Goal: Task Accomplishment & Management: Manage account settings

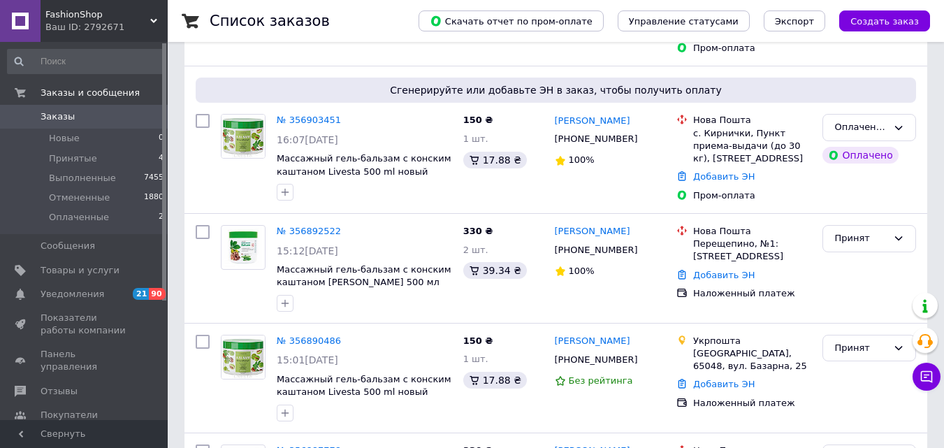
scroll to position [419, 0]
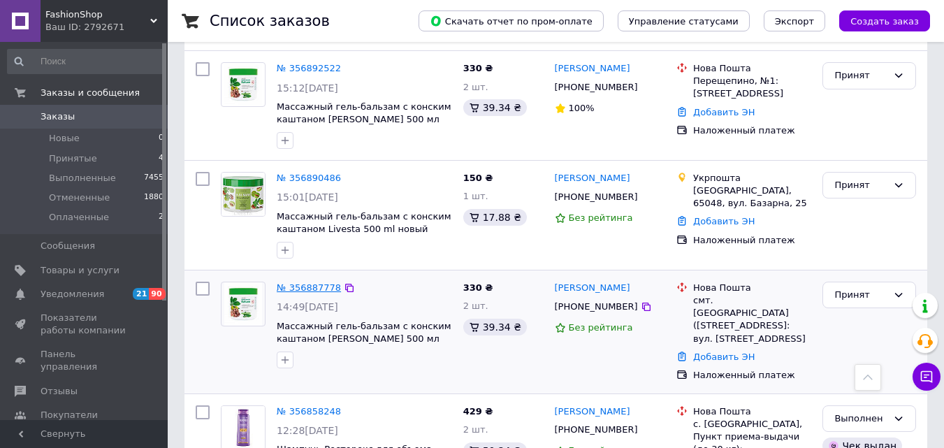
click at [312, 282] on link "№ 356887778" at bounding box center [309, 287] width 64 height 10
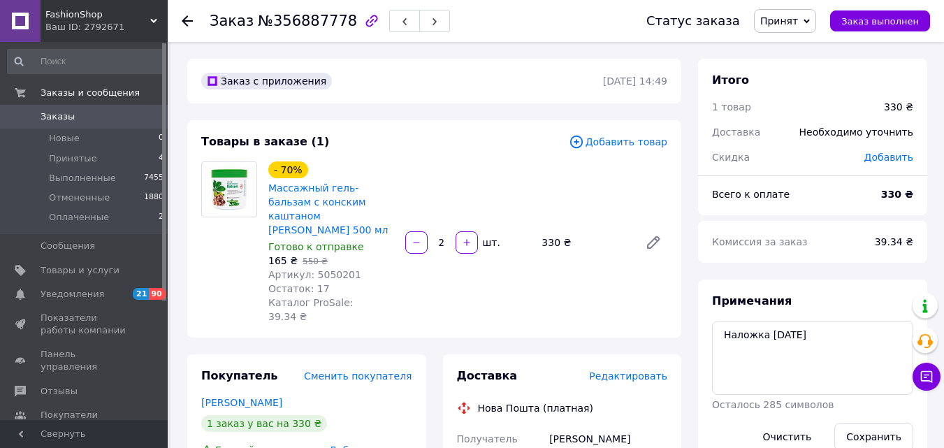
click at [640, 370] on span "Редактировать" at bounding box center [628, 375] width 78 height 11
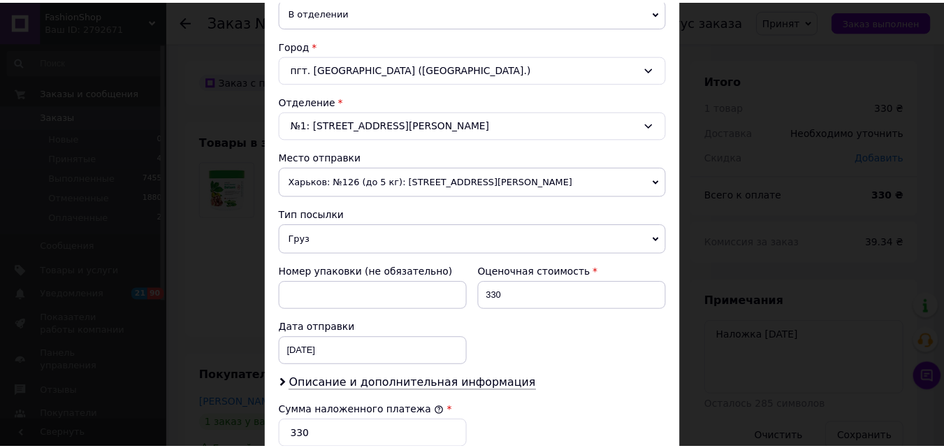
scroll to position [619, 0]
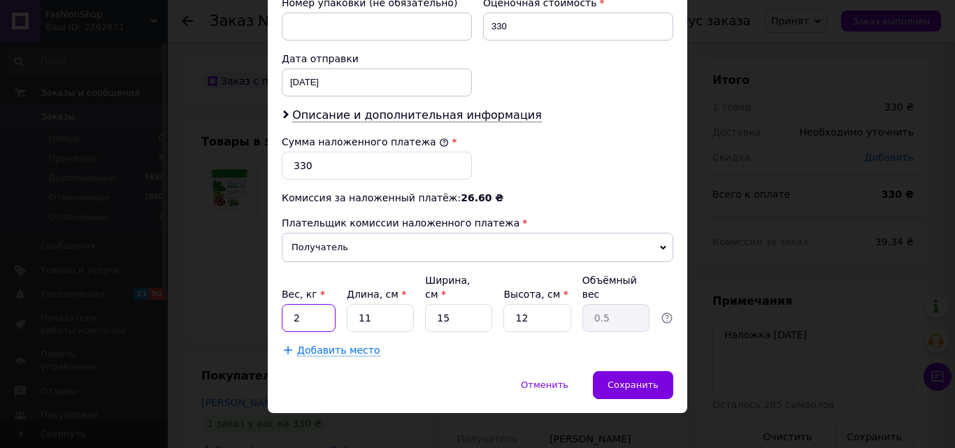
drag, startPoint x: 292, startPoint y: 301, endPoint x: 305, endPoint y: 304, distance: 13.6
click at [305, 304] on input "2" at bounding box center [309, 318] width 54 height 28
type input "1"
click at [423, 343] on div "Добавить место" at bounding box center [477, 350] width 391 height 14
click at [632, 379] on span "Сохранить" at bounding box center [632, 384] width 51 height 10
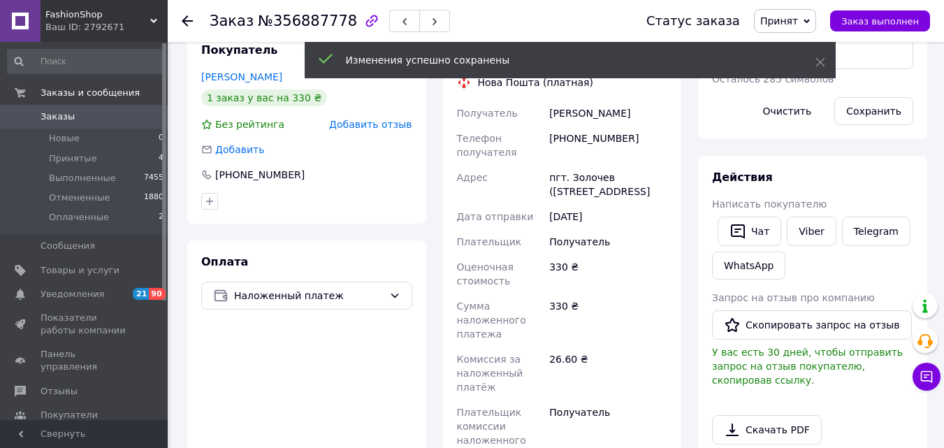
scroll to position [489, 0]
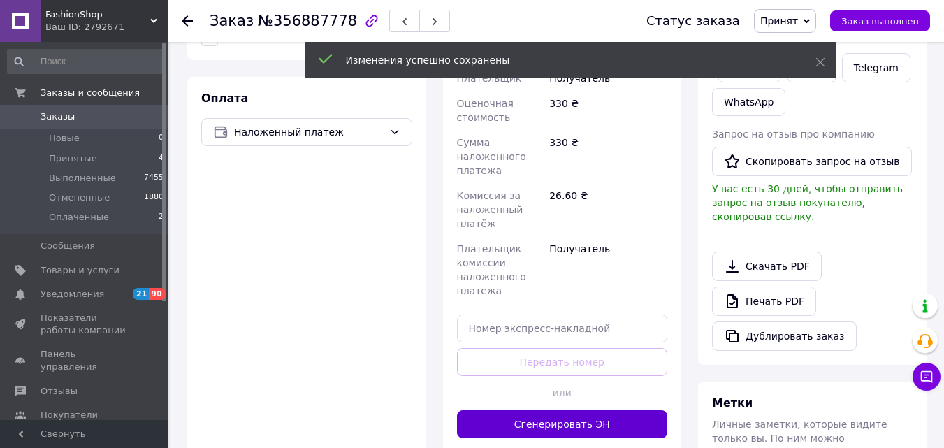
click at [553, 413] on button "Сгенерировать ЭН" at bounding box center [562, 424] width 211 height 28
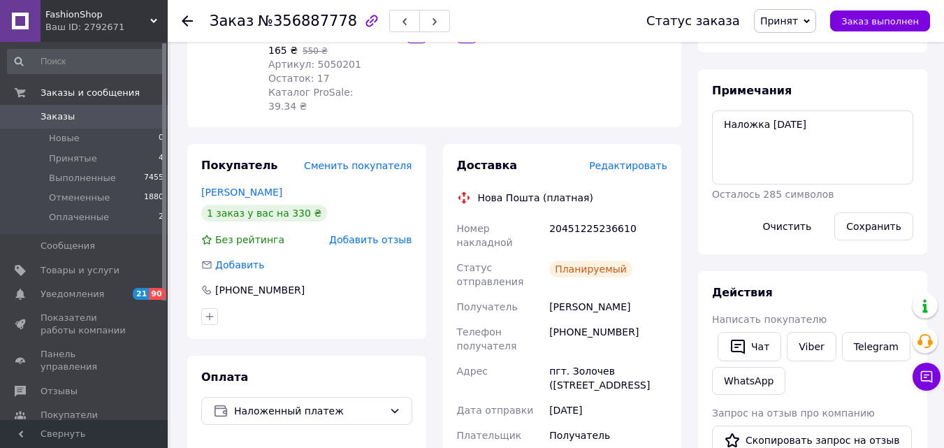
scroll to position [210, 0]
click at [186, 20] on icon at bounding box center [187, 20] width 11 height 11
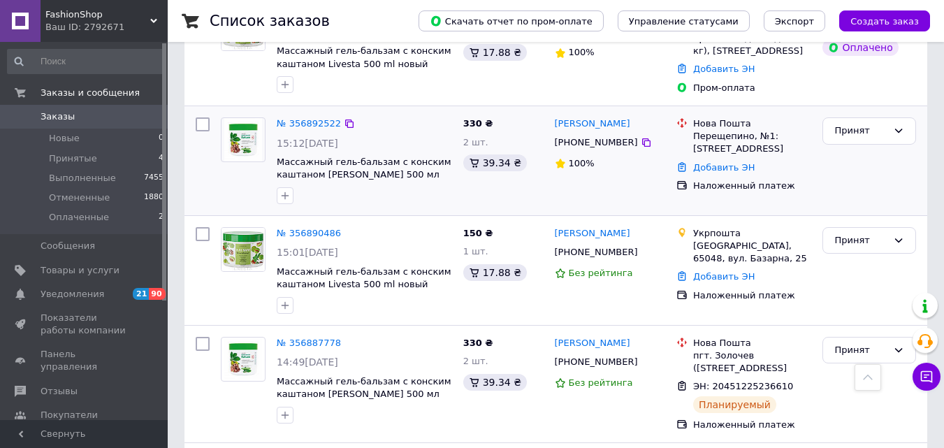
scroll to position [280, 0]
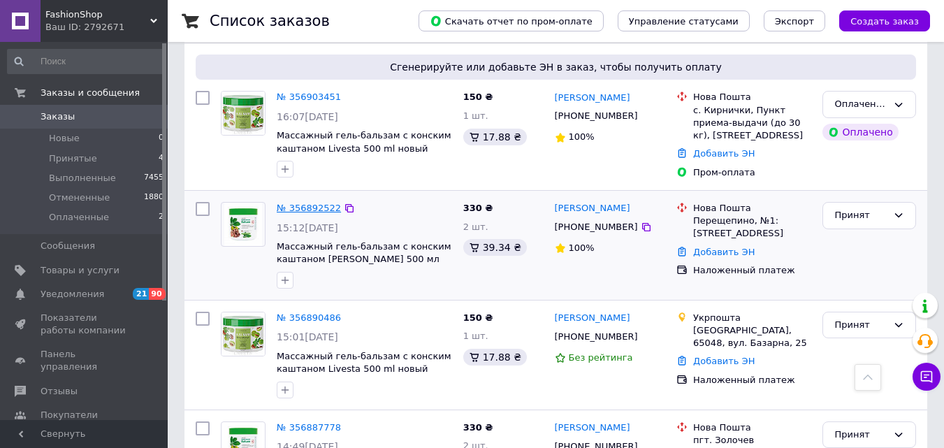
click at [312, 203] on link "№ 356892522" at bounding box center [309, 208] width 64 height 10
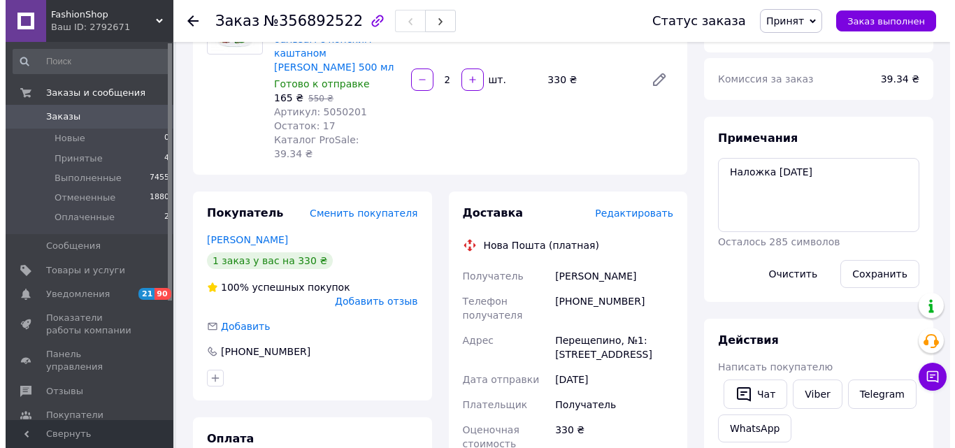
scroll to position [140, 0]
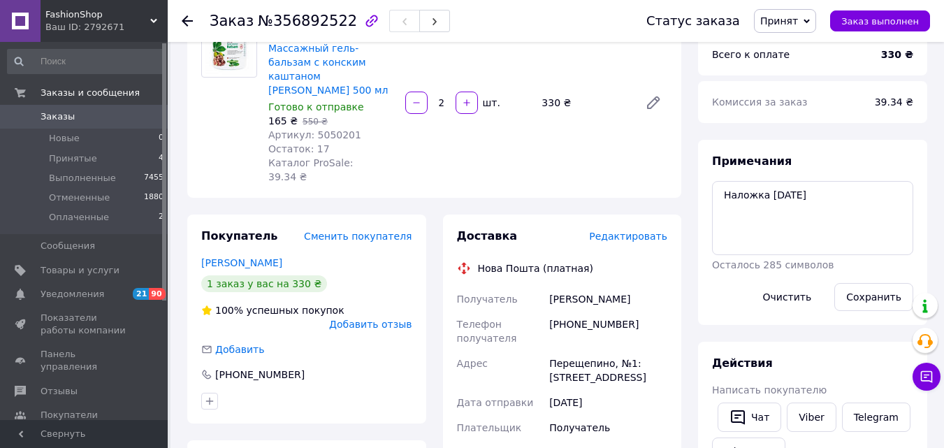
click at [617, 231] on span "Редактировать" at bounding box center [628, 236] width 78 height 11
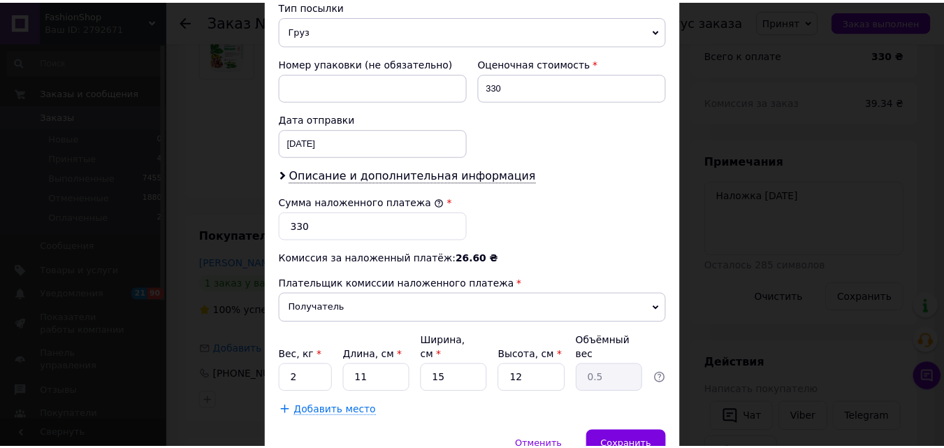
scroll to position [619, 0]
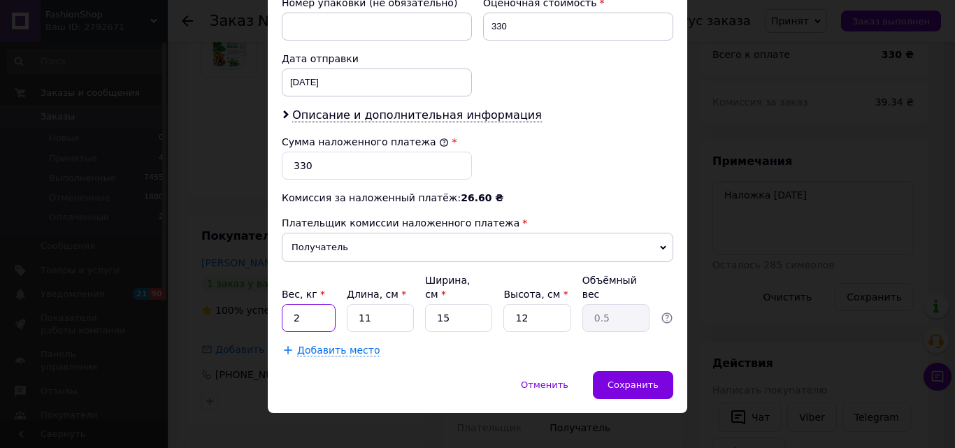
drag, startPoint x: 286, startPoint y: 307, endPoint x: 311, endPoint y: 303, distance: 25.4
click at [311, 304] on input "2" at bounding box center [309, 318] width 54 height 28
type input "1"
click at [635, 379] on span "Сохранить" at bounding box center [632, 384] width 51 height 10
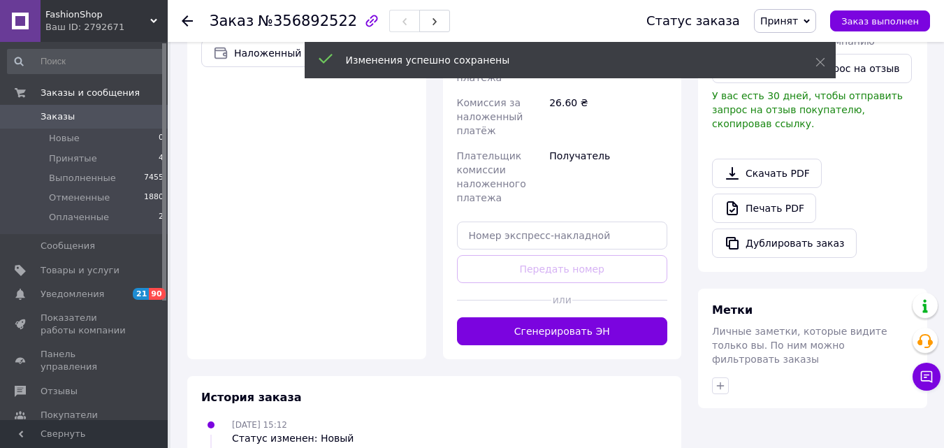
scroll to position [699, 0]
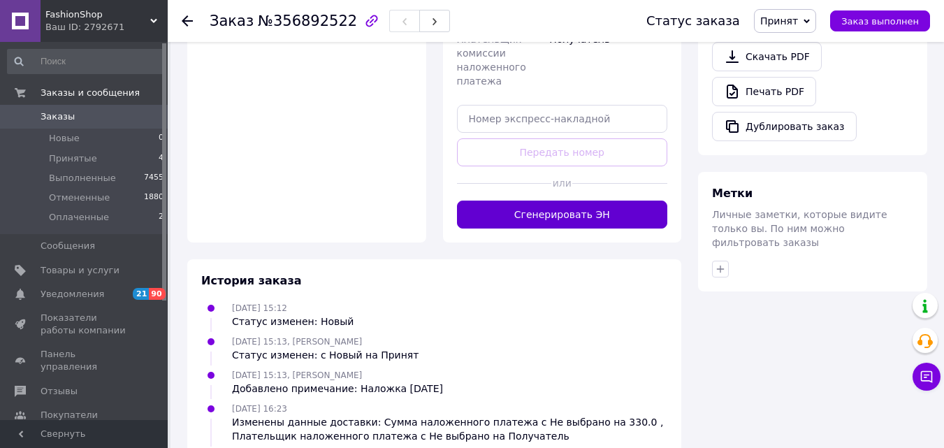
click at [566, 201] on button "Сгенерировать ЭН" at bounding box center [562, 215] width 211 height 28
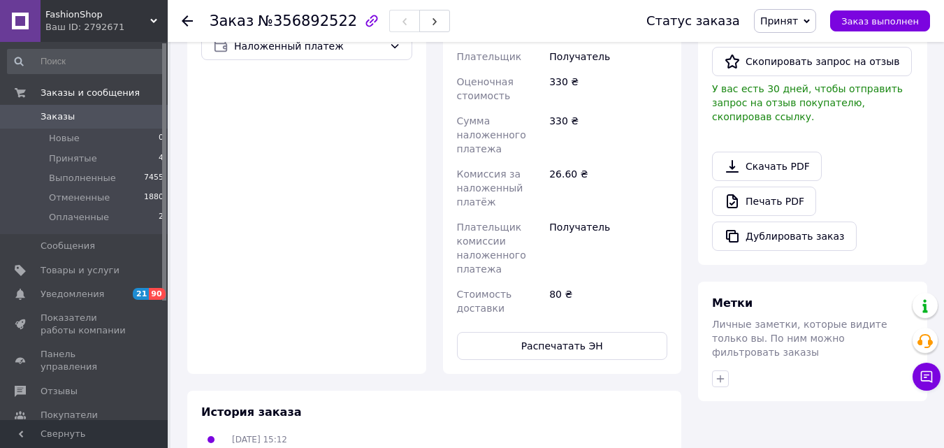
scroll to position [140, 0]
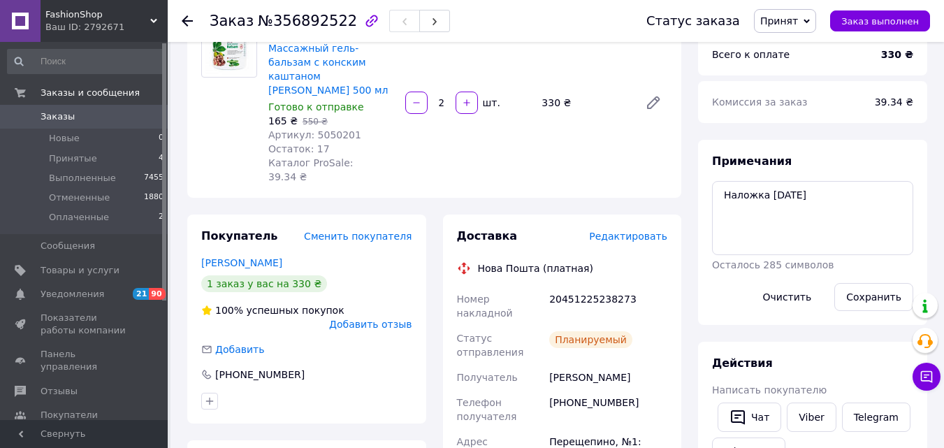
click at [187, 19] on icon at bounding box center [187, 20] width 11 height 11
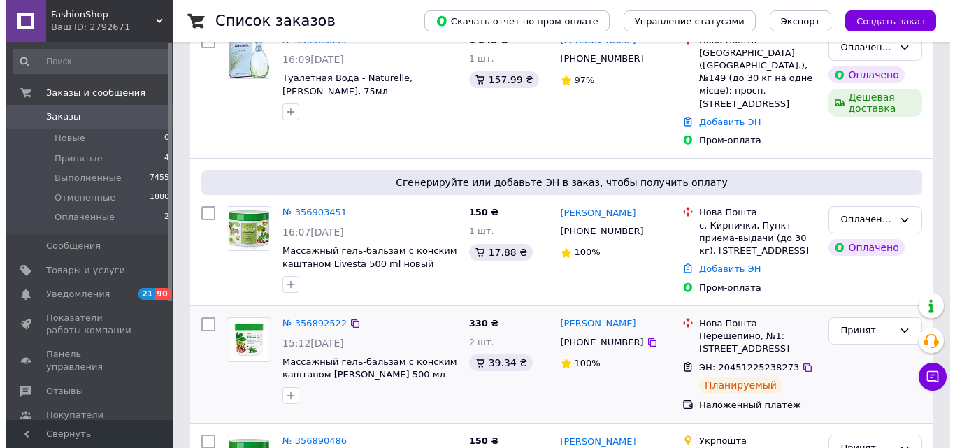
scroll to position [140, 0]
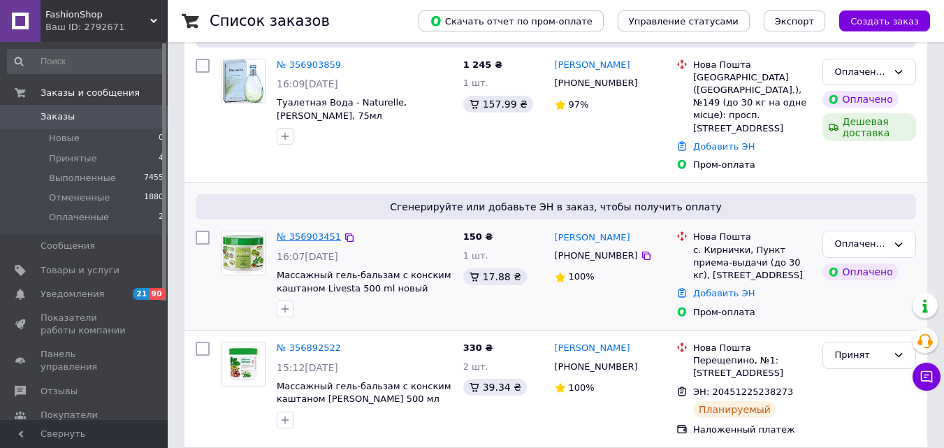
click at [310, 231] on link "№ 356903451" at bounding box center [309, 236] width 64 height 10
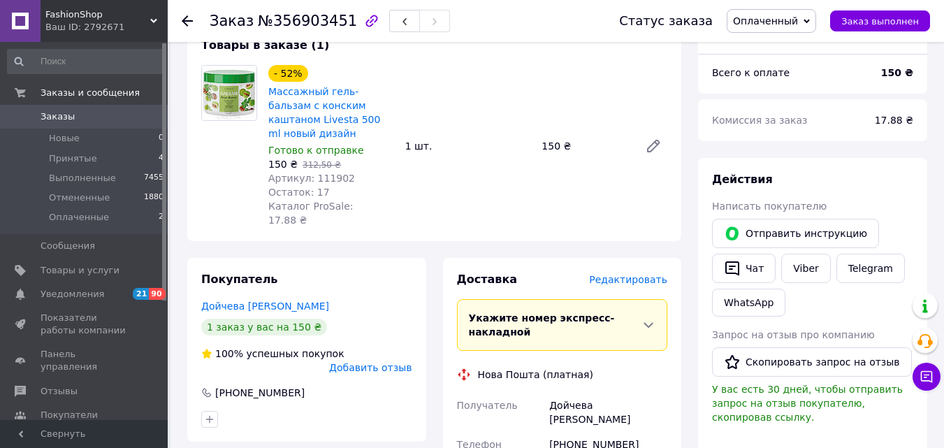
click at [608, 274] on span "Редактировать" at bounding box center [628, 279] width 78 height 11
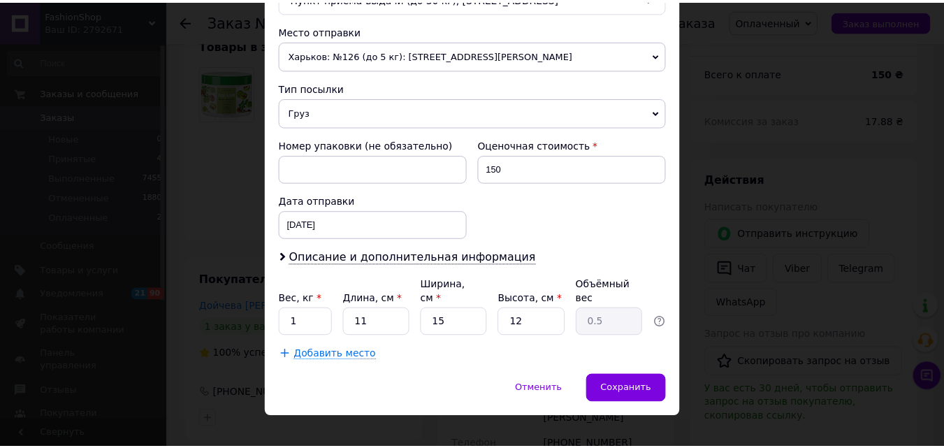
scroll to position [480, 0]
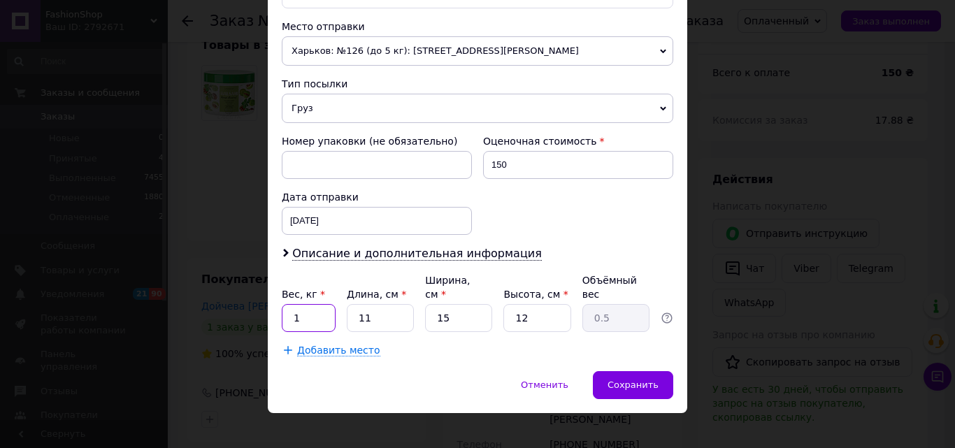
drag, startPoint x: 288, startPoint y: 298, endPoint x: 308, endPoint y: 301, distance: 19.7
click at [308, 304] on input "1" at bounding box center [309, 318] width 54 height 28
type input "0.5"
click at [644, 379] on span "Сохранить" at bounding box center [632, 384] width 51 height 10
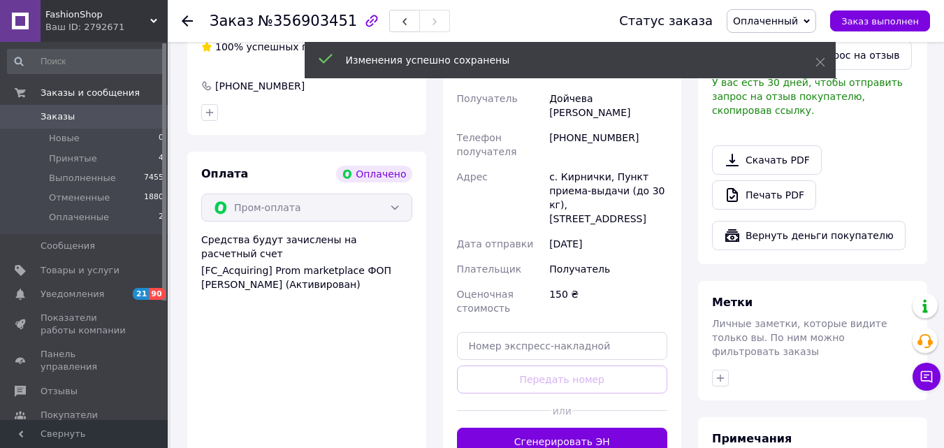
scroll to position [489, 0]
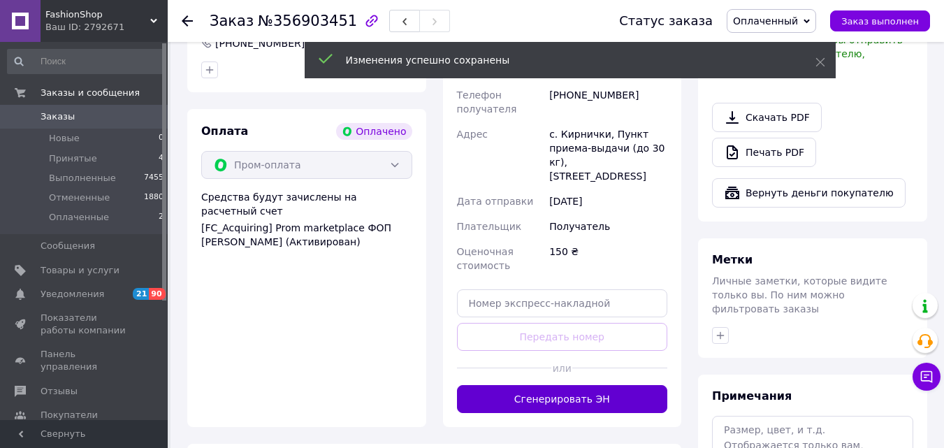
click at [615, 385] on button "Сгенерировать ЭН" at bounding box center [562, 399] width 211 height 28
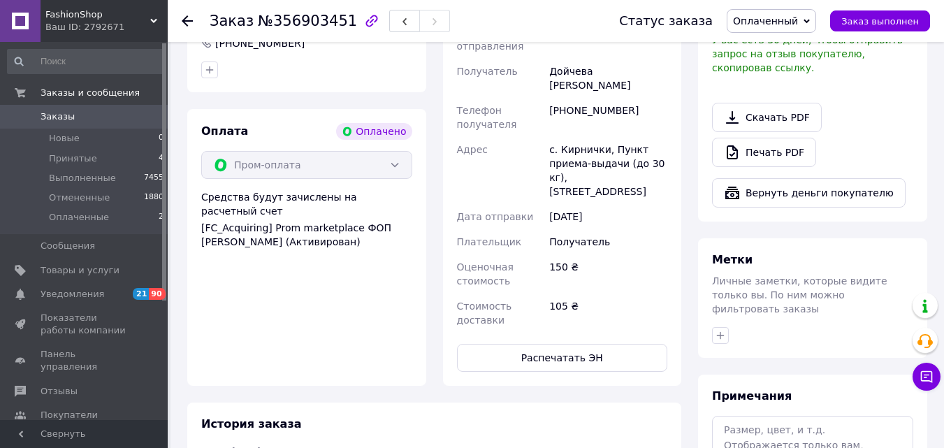
click at [188, 18] on icon at bounding box center [187, 20] width 11 height 11
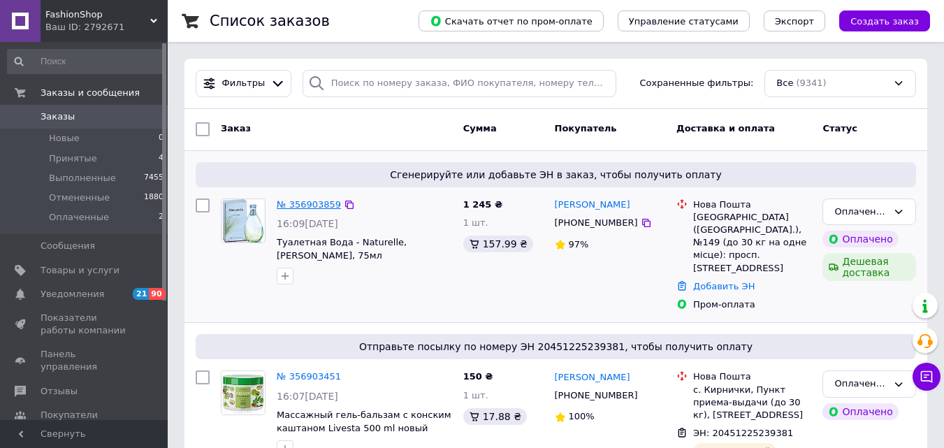
click at [322, 204] on link "№ 356903859" at bounding box center [309, 204] width 64 height 10
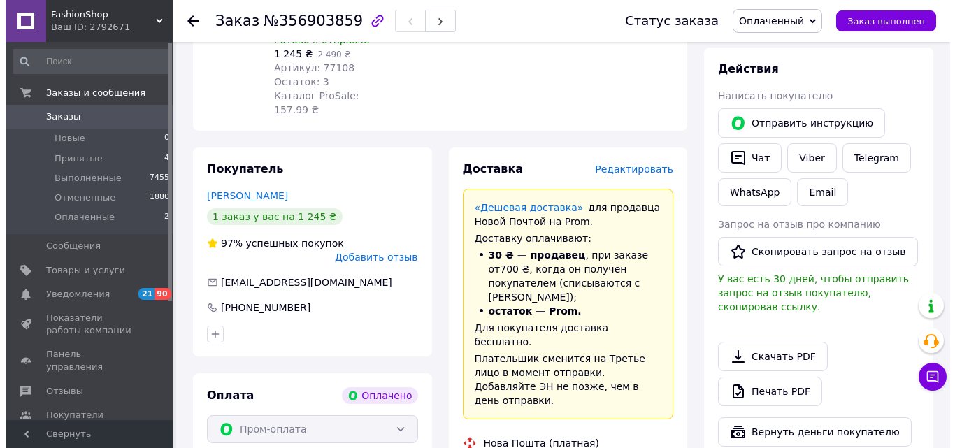
scroll to position [280, 0]
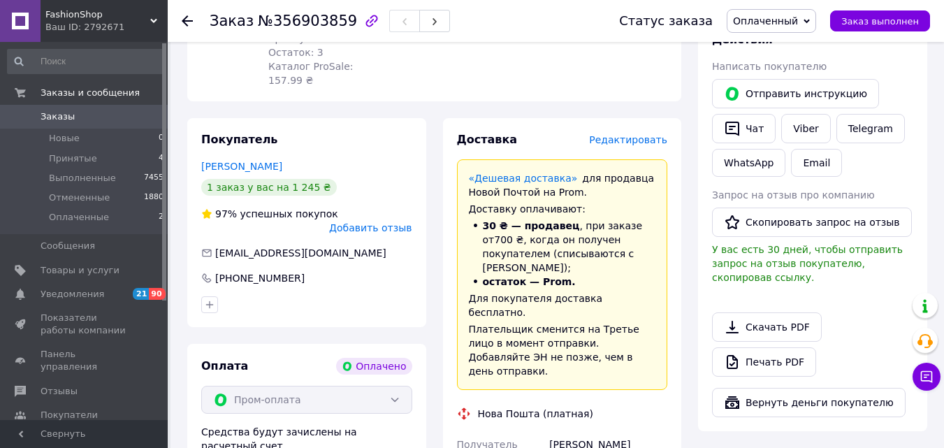
click at [629, 134] on span "Редактировать" at bounding box center [628, 139] width 78 height 11
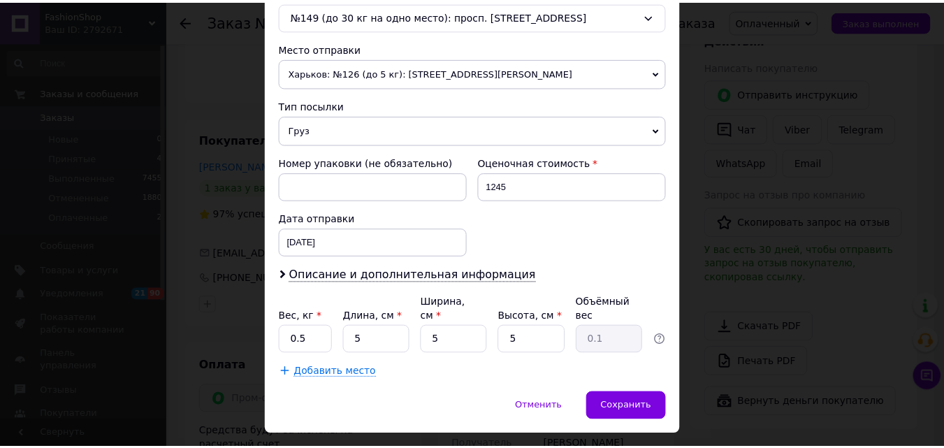
scroll to position [480, 0]
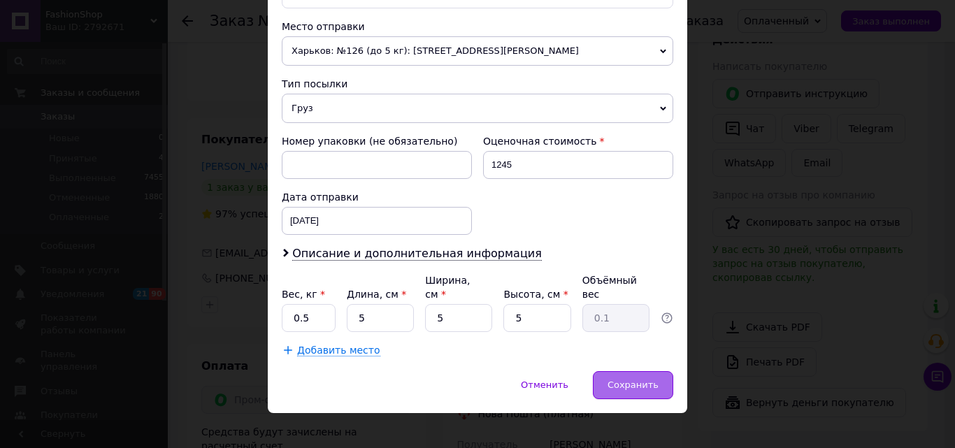
click at [651, 379] on span "Сохранить" at bounding box center [632, 384] width 51 height 10
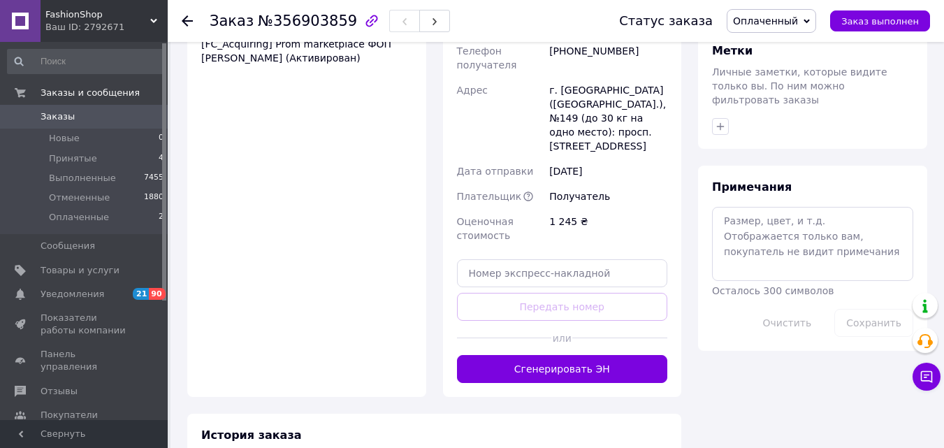
scroll to position [699, 0]
click at [543, 354] on button "Сгенерировать ЭН" at bounding box center [562, 368] width 211 height 28
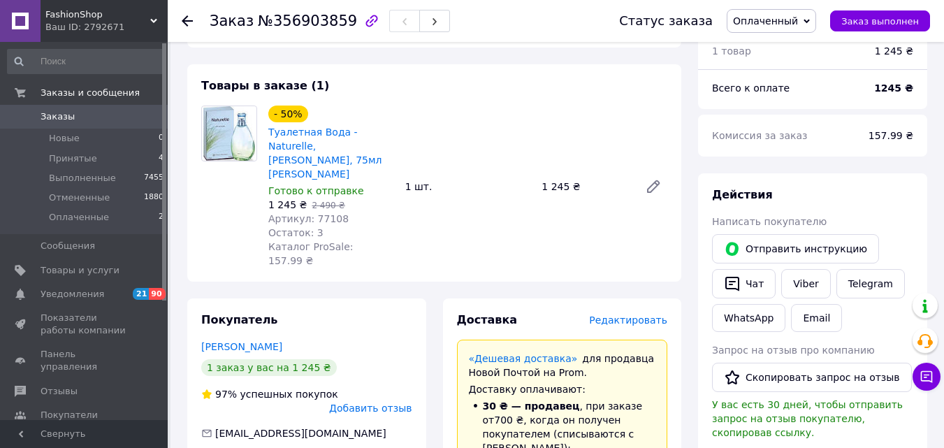
scroll to position [0, 0]
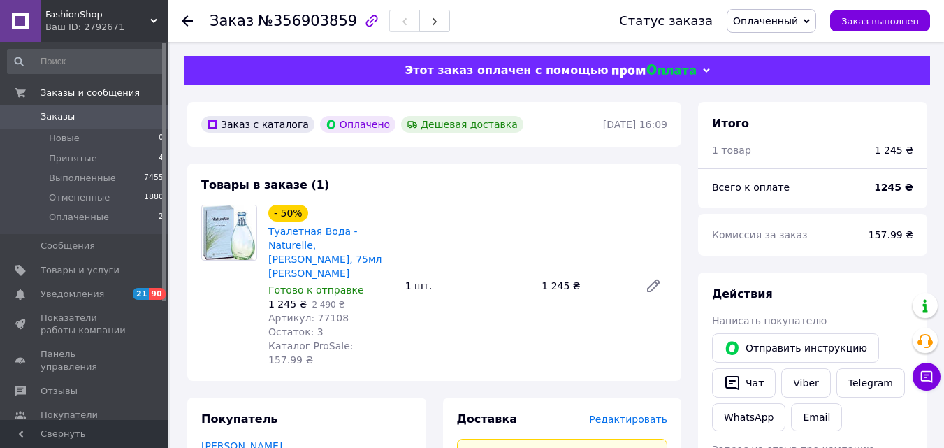
click at [186, 20] on use at bounding box center [187, 20] width 11 height 11
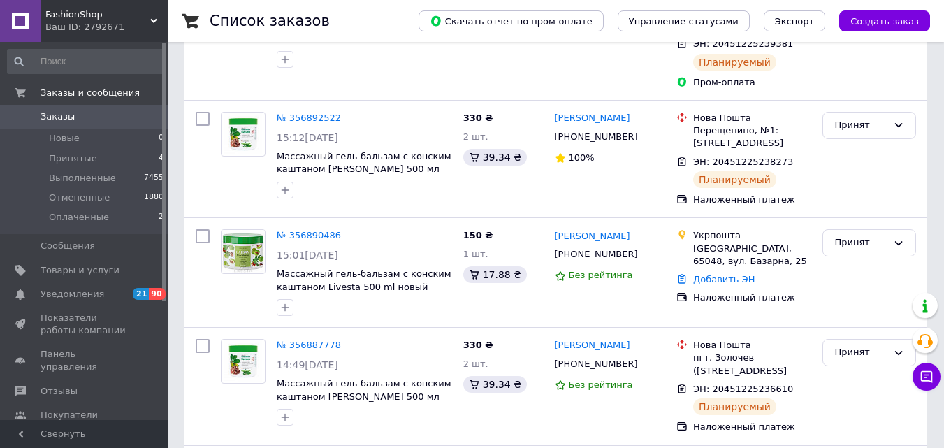
scroll to position [419, 0]
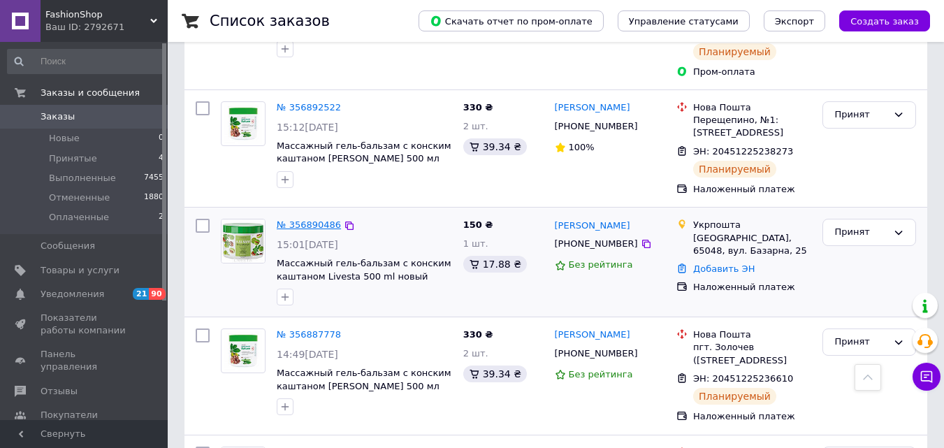
click at [308, 219] on link "№ 356890486" at bounding box center [309, 224] width 64 height 10
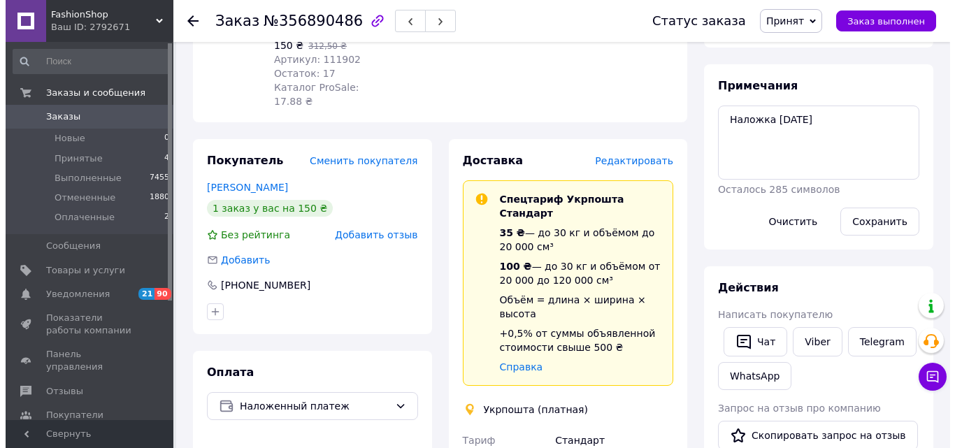
scroll to position [210, 0]
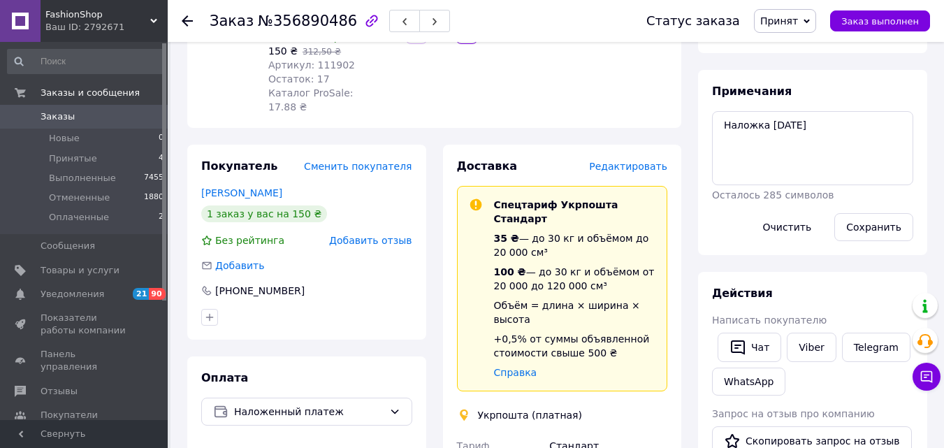
click at [637, 161] on span "Редактировать" at bounding box center [628, 166] width 78 height 11
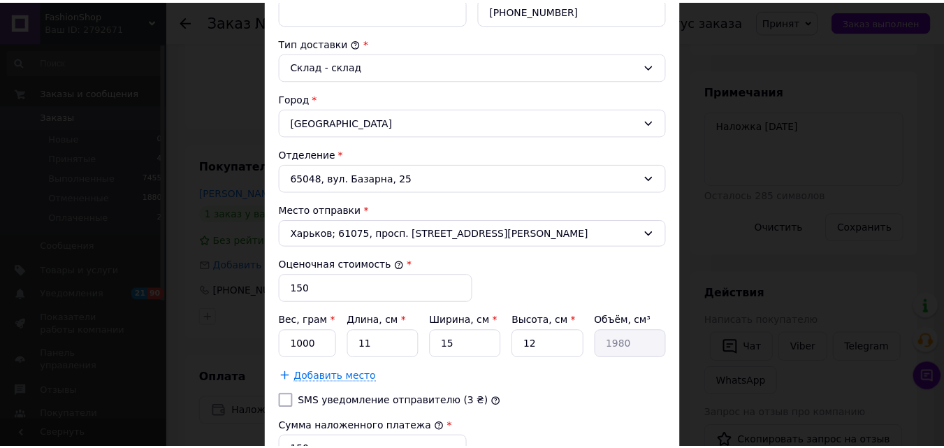
scroll to position [556, 0]
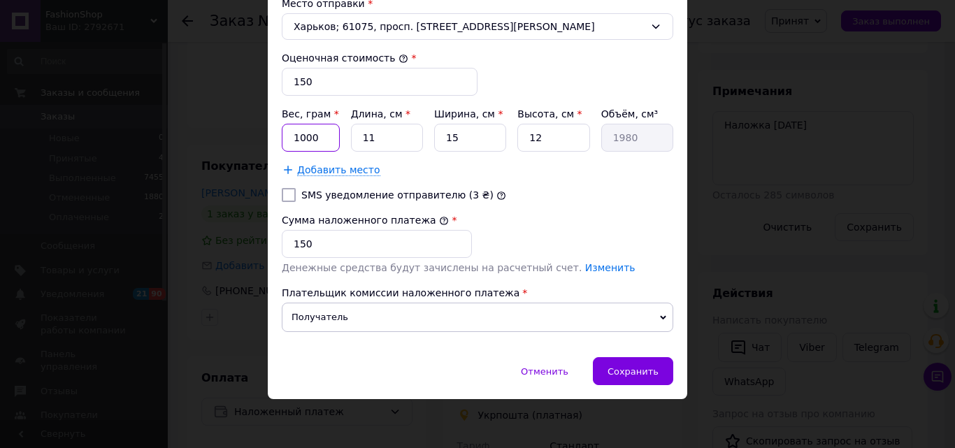
drag, startPoint x: 300, startPoint y: 136, endPoint x: 289, endPoint y: 137, distance: 11.3
click at [289, 137] on input "1000" at bounding box center [311, 138] width 58 height 28
type input "700"
click at [642, 374] on span "Сохранить" at bounding box center [632, 371] width 51 height 10
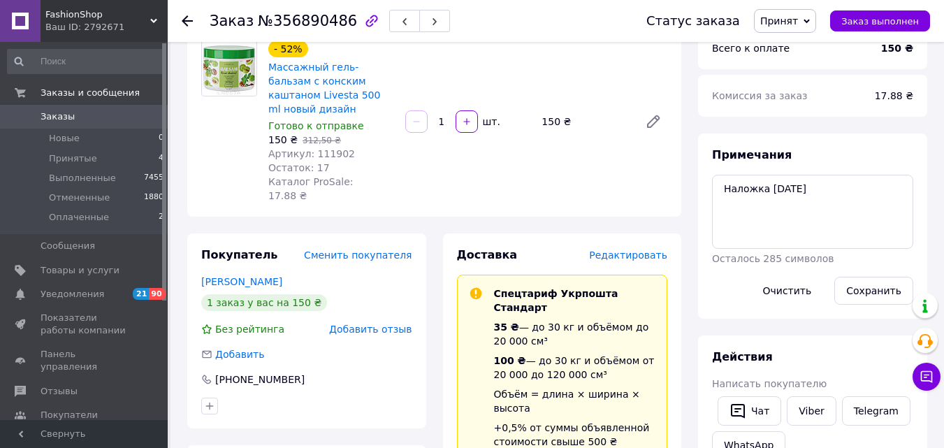
scroll to position [0, 0]
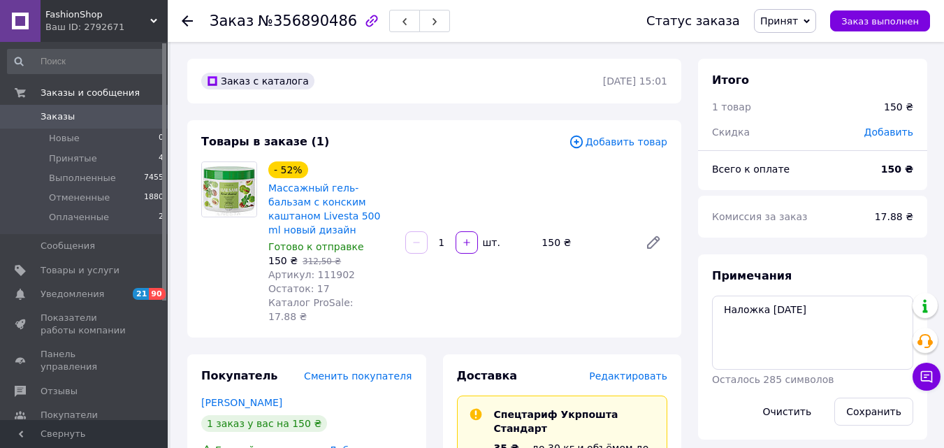
click at [187, 20] on icon at bounding box center [187, 20] width 11 height 11
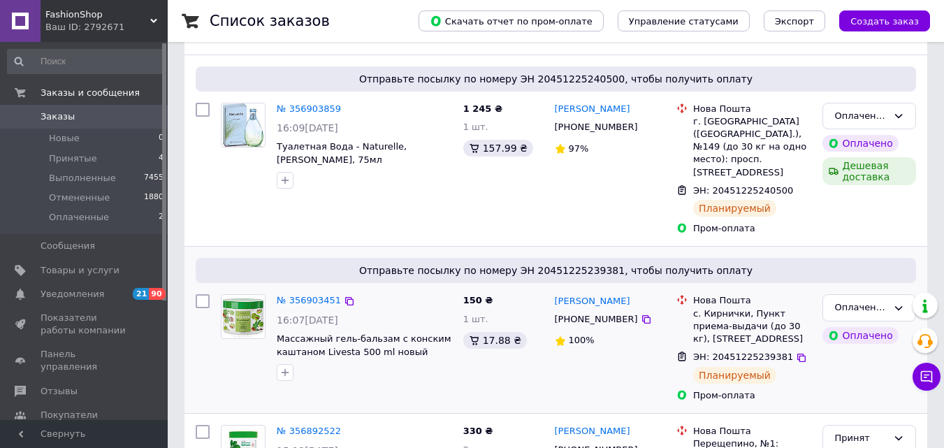
scroll to position [140, 0]
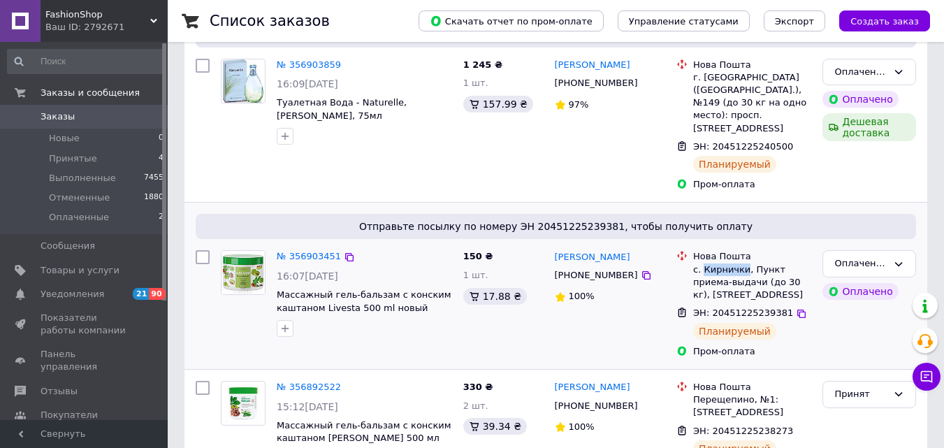
drag, startPoint x: 702, startPoint y: 256, endPoint x: 742, endPoint y: 254, distance: 40.6
click at [742, 263] on div "с. Кирнички, Пункт приема-выдачи (до 30 кг), [STREET_ADDRESS]" at bounding box center [752, 282] width 118 height 38
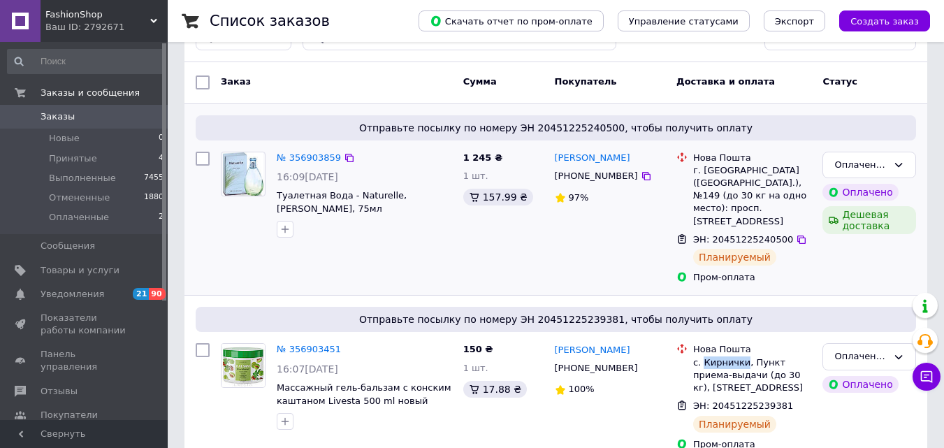
scroll to position [0, 0]
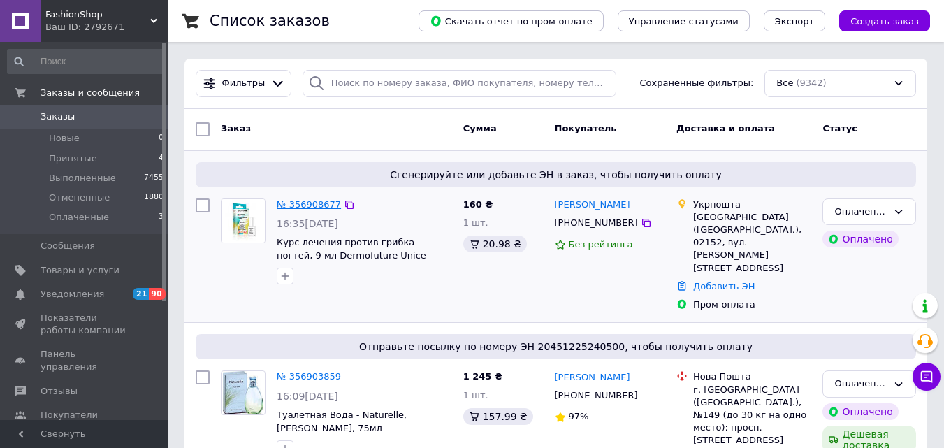
click at [296, 201] on link "№ 356908677" at bounding box center [309, 204] width 64 height 10
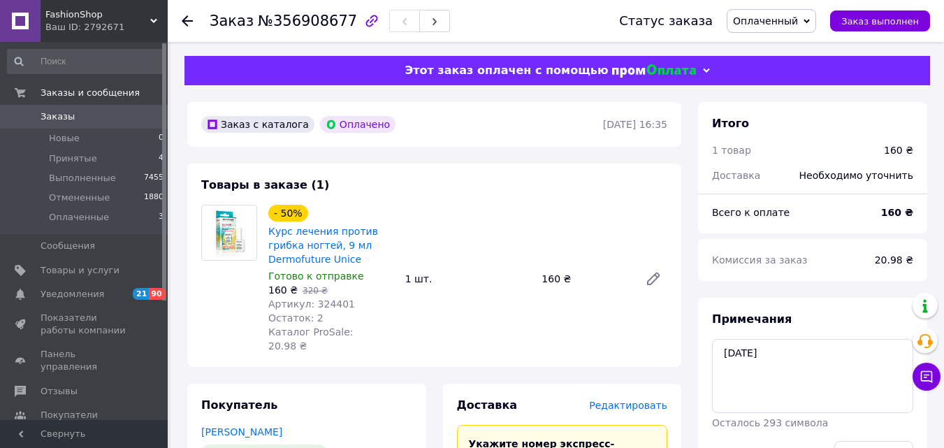
click at [187, 21] on use at bounding box center [187, 20] width 11 height 11
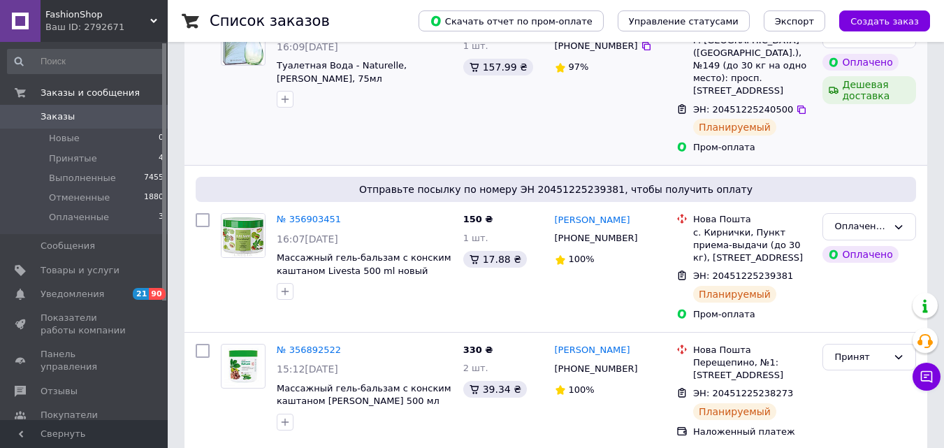
scroll to position [629, 0]
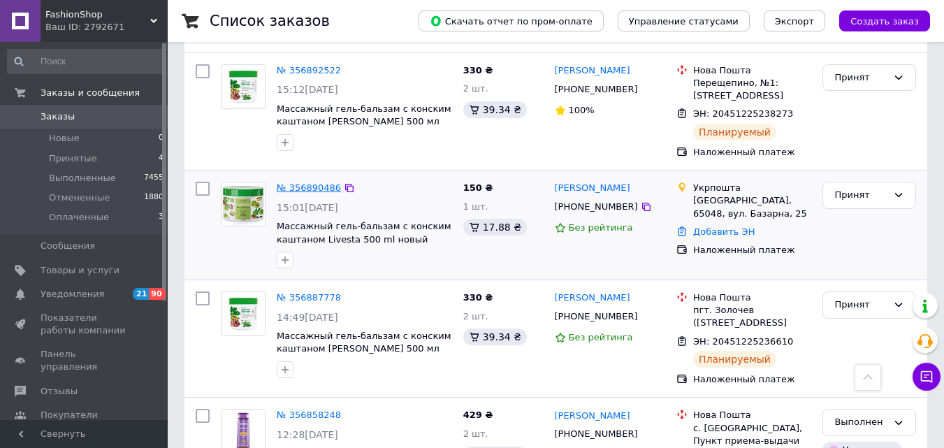
click at [308, 182] on link "№ 356890486" at bounding box center [309, 187] width 64 height 10
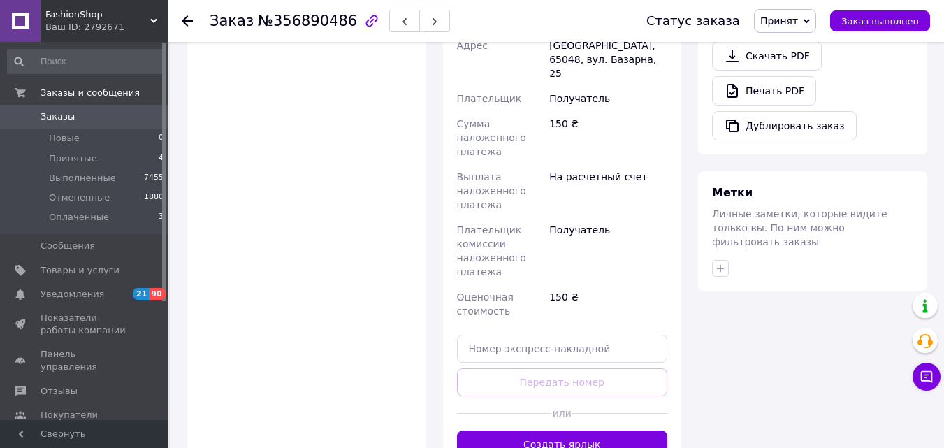
scroll to position [699, 0]
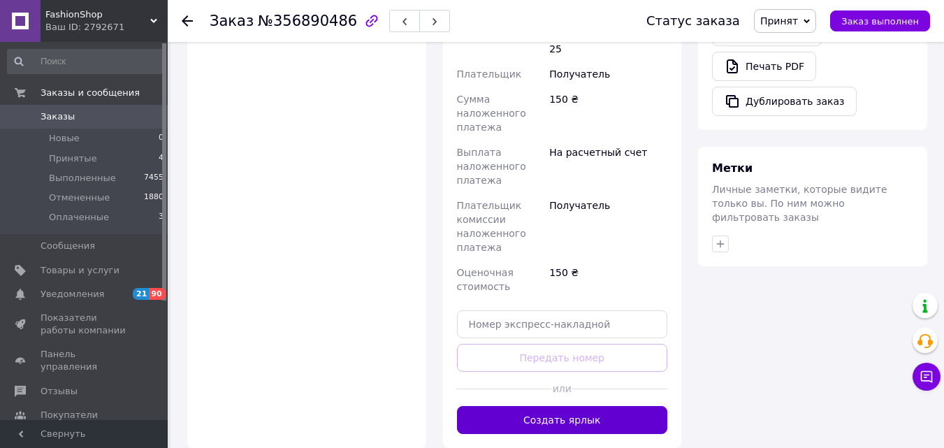
click at [579, 406] on button "Создать ярлык" at bounding box center [562, 420] width 211 height 28
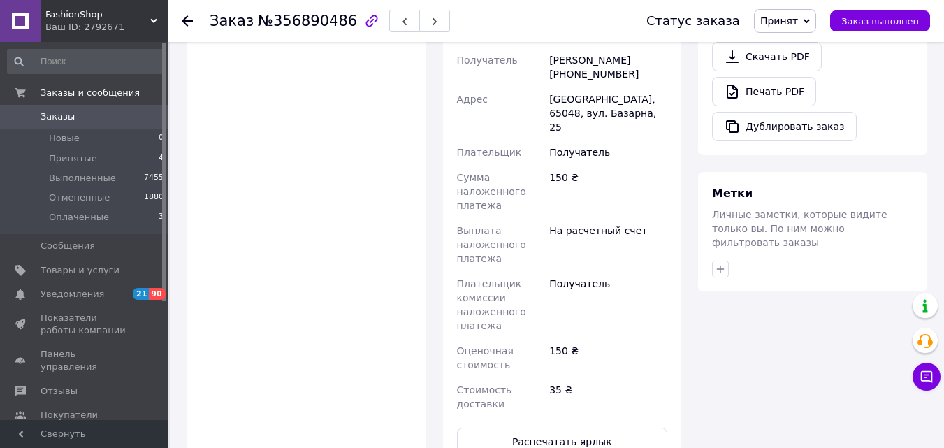
click at [182, 20] on use at bounding box center [187, 20] width 11 height 11
